Goal: Information Seeking & Learning: Learn about a topic

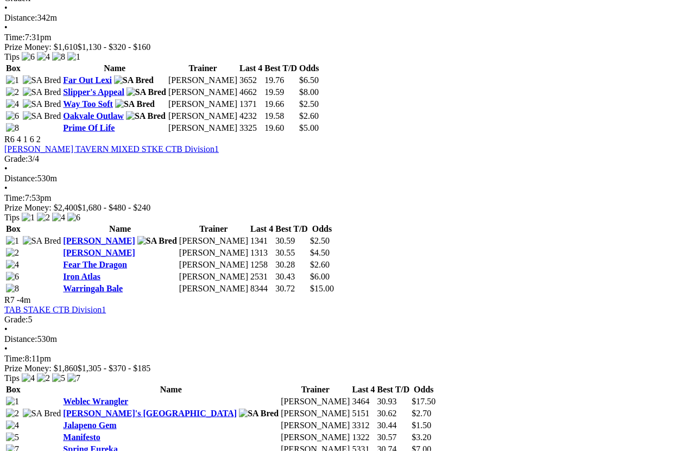
scroll to position [1274, 0]
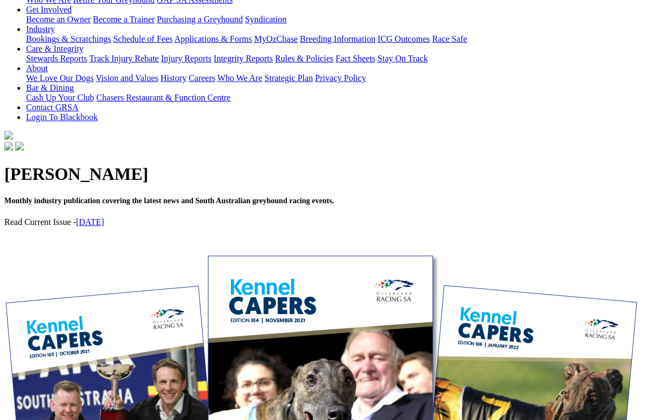
scroll to position [205, 0]
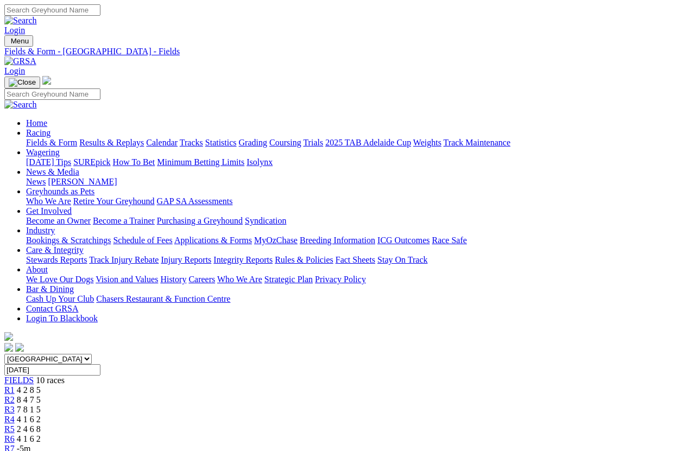
scroll to position [1379, 0]
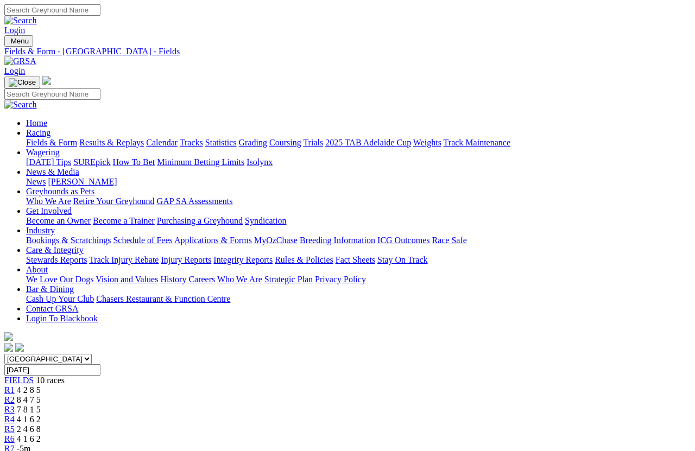
scroll to position [1442, 0]
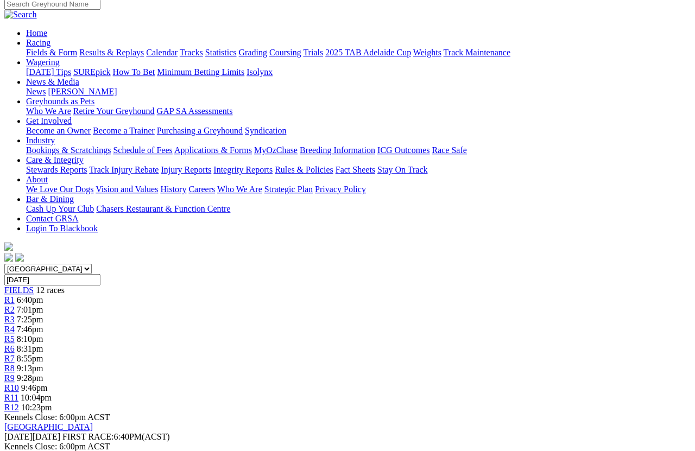
scroll to position [90, 0]
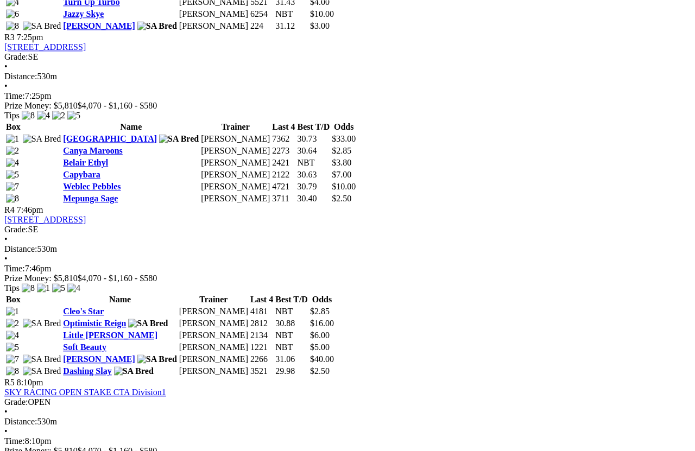
scroll to position [900, 0]
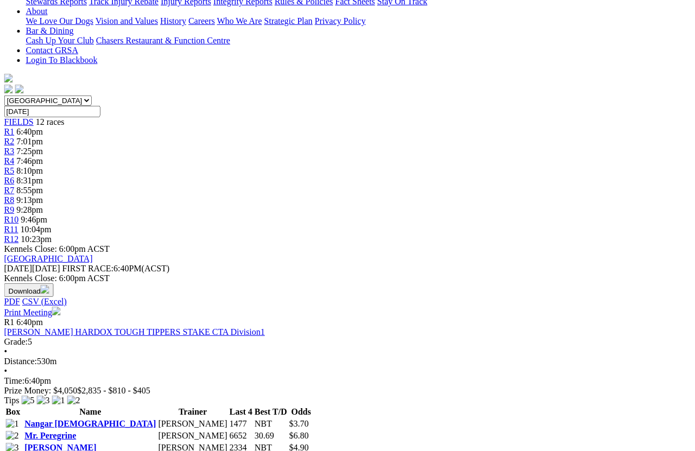
scroll to position [258, 86]
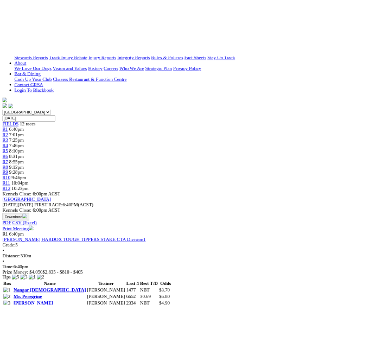
scroll to position [155, 0]
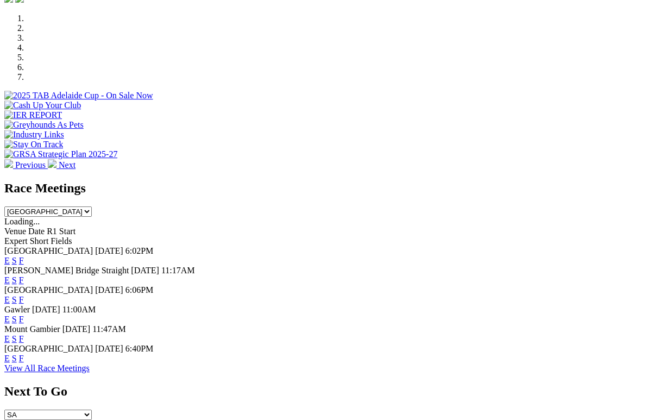
scroll to position [330, 0]
click at [24, 256] on link "F" at bounding box center [21, 260] width 5 height 9
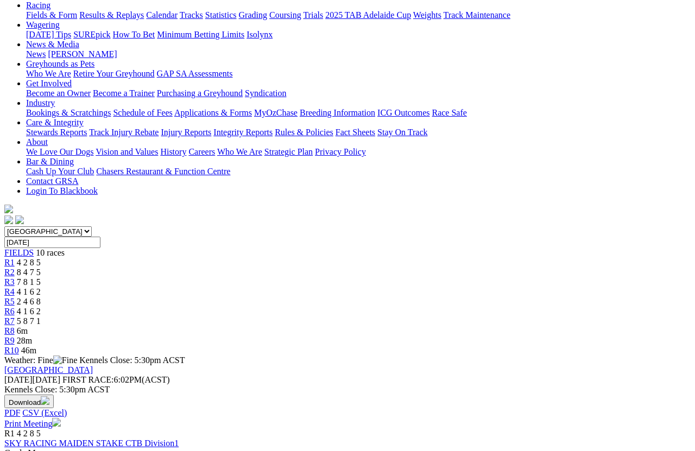
scroll to position [128, 0]
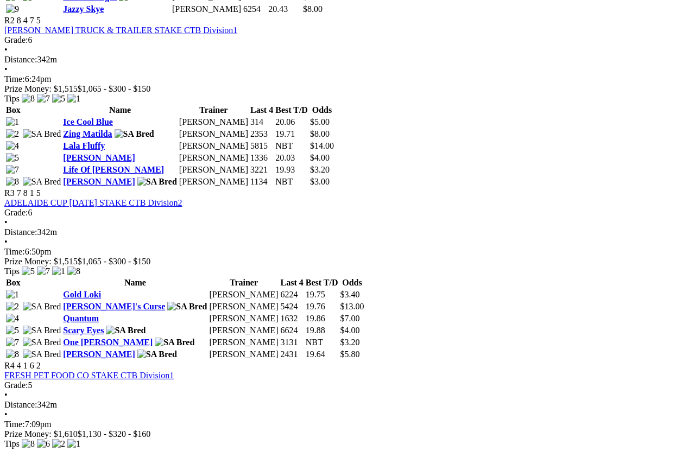
scroll to position [726, 0]
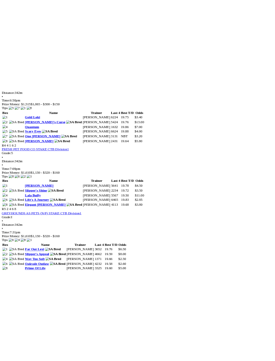
scroll to position [702, 0]
